Goal: Information Seeking & Learning: Learn about a topic

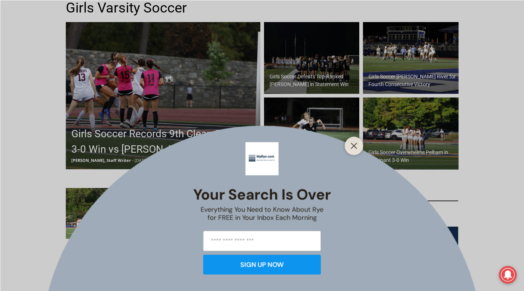
scroll to position [125, 0]
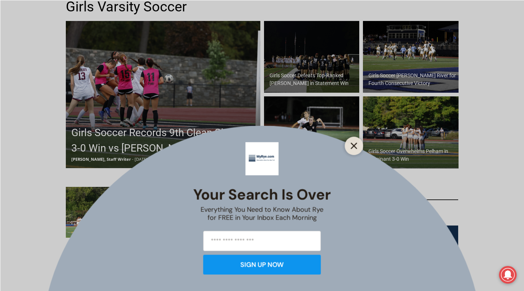
click at [351, 145] on icon "Close" at bounding box center [353, 145] width 7 height 7
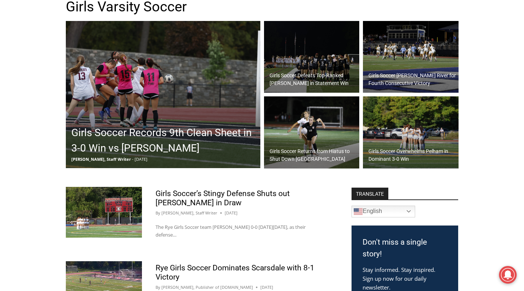
click at [82, 141] on h2 "Girls Soccer Records 9th Clean Sheet in 3-0 Win vs [PERSON_NAME]" at bounding box center [164, 140] width 187 height 31
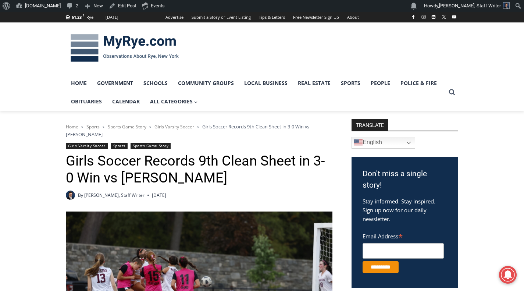
click at [114, 51] on img at bounding box center [125, 48] width 118 height 38
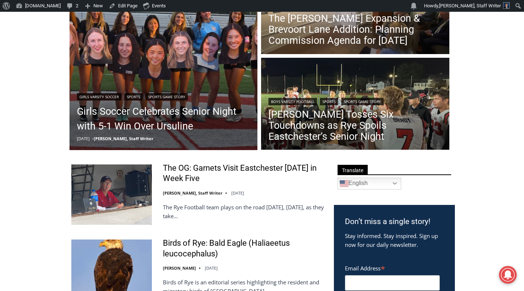
scroll to position [159, 0]
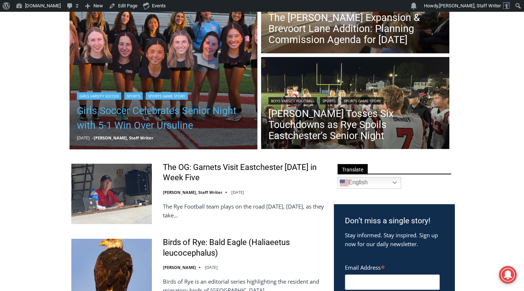
click at [107, 128] on link "Girls Soccer Celebrates Senior Night with 5-1 Win Over Ursuline" at bounding box center [163, 117] width 173 height 29
